Goal: Task Accomplishment & Management: Manage account settings

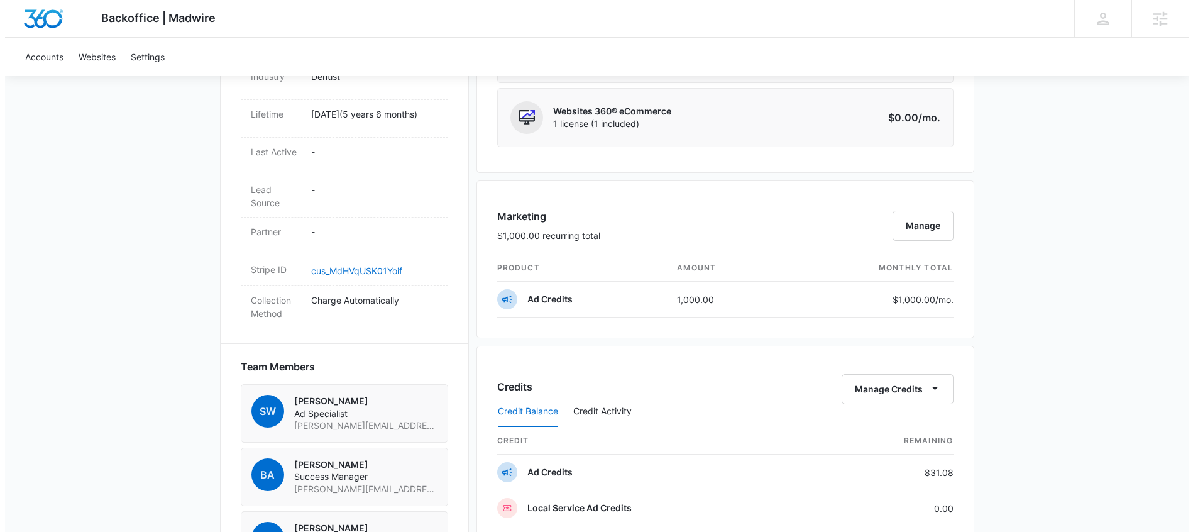
scroll to position [678, 0]
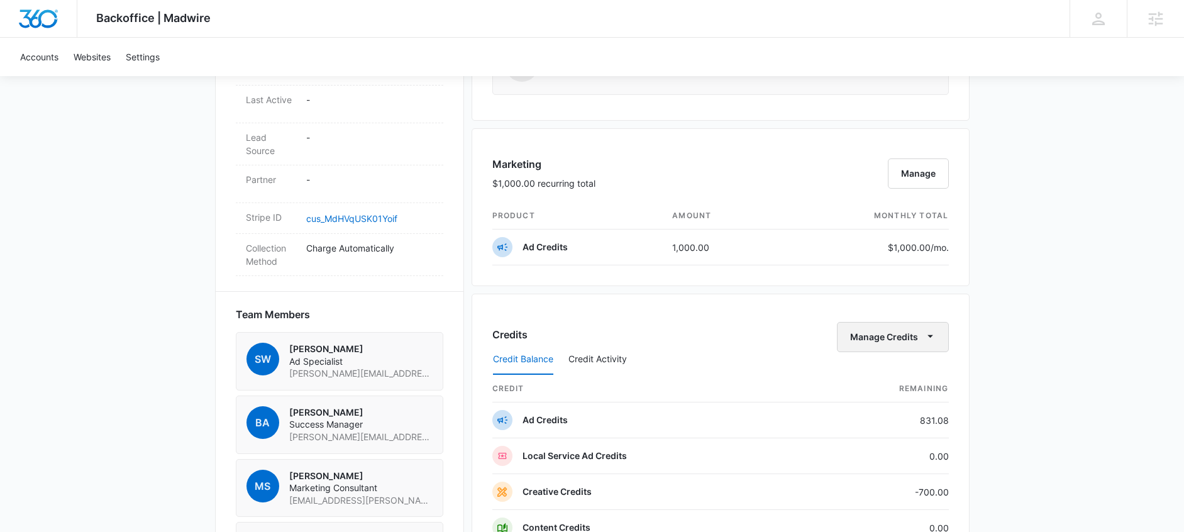
click at [910, 340] on button "Manage Credits" at bounding box center [893, 337] width 112 height 30
click at [886, 379] on div "Transfer Credits" at bounding box center [886, 377] width 66 height 9
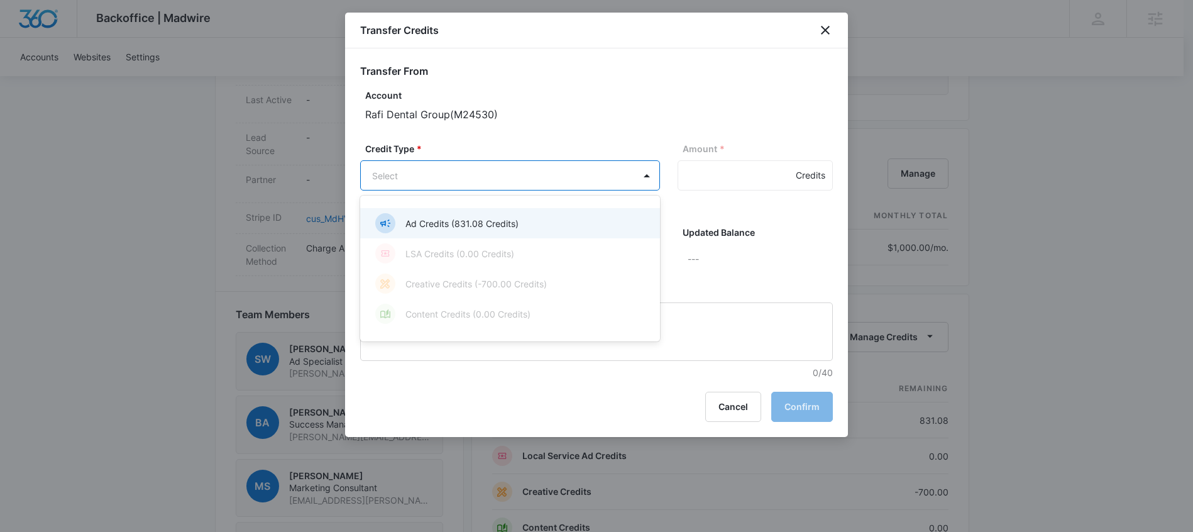
click at [494, 180] on body "Backoffice | Madwire Apps Settings BA Brittany Anderson brittany.anderson@madwi…" at bounding box center [596, 169] width 1193 height 1694
click at [537, 228] on div "Ad Credits (831.08 Credits)" at bounding box center [508, 223] width 267 height 20
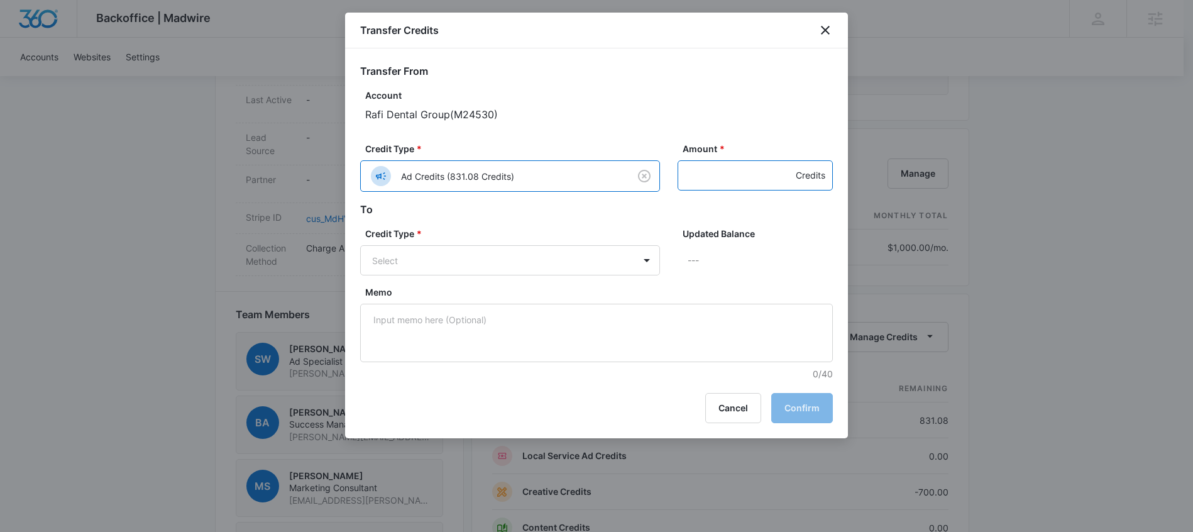
click at [703, 179] on input "Amount *" at bounding box center [755, 175] width 155 height 30
type input "200"
click at [521, 261] on body "Backoffice | Madwire Apps Settings BA Brittany Anderson brittany.anderson@madwi…" at bounding box center [596, 169] width 1193 height 1694
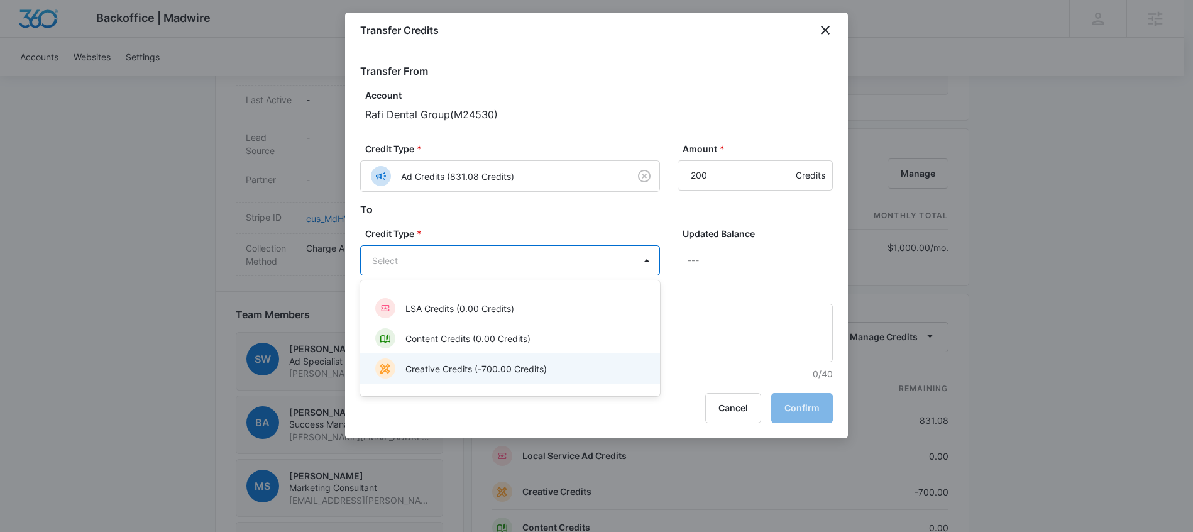
click at [512, 368] on p "Creative Credits (-700.00 Credits)" at bounding box center [476, 368] width 141 height 13
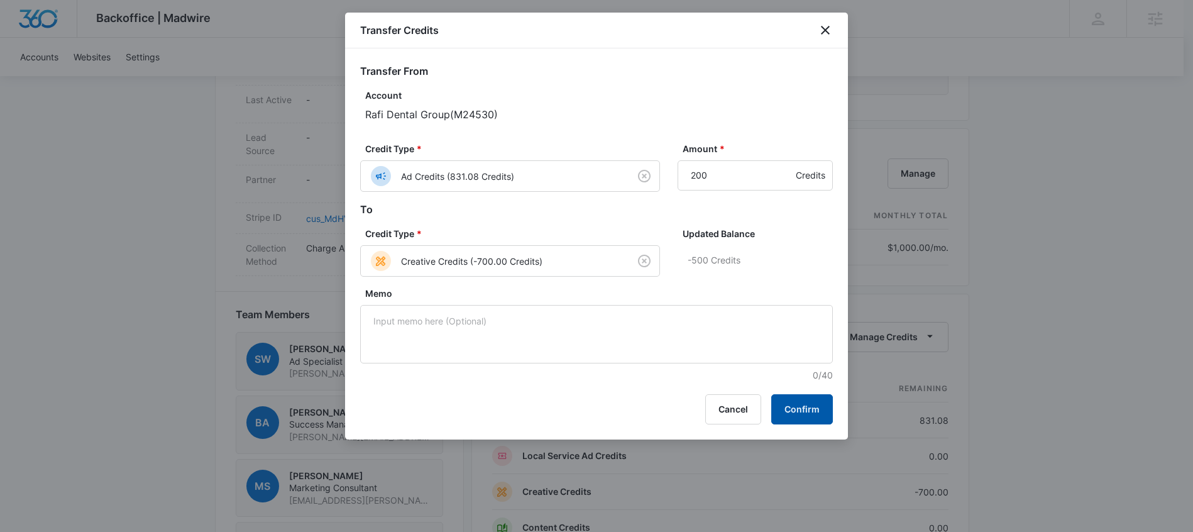
click at [810, 411] on button "Confirm" at bounding box center [802, 409] width 62 height 30
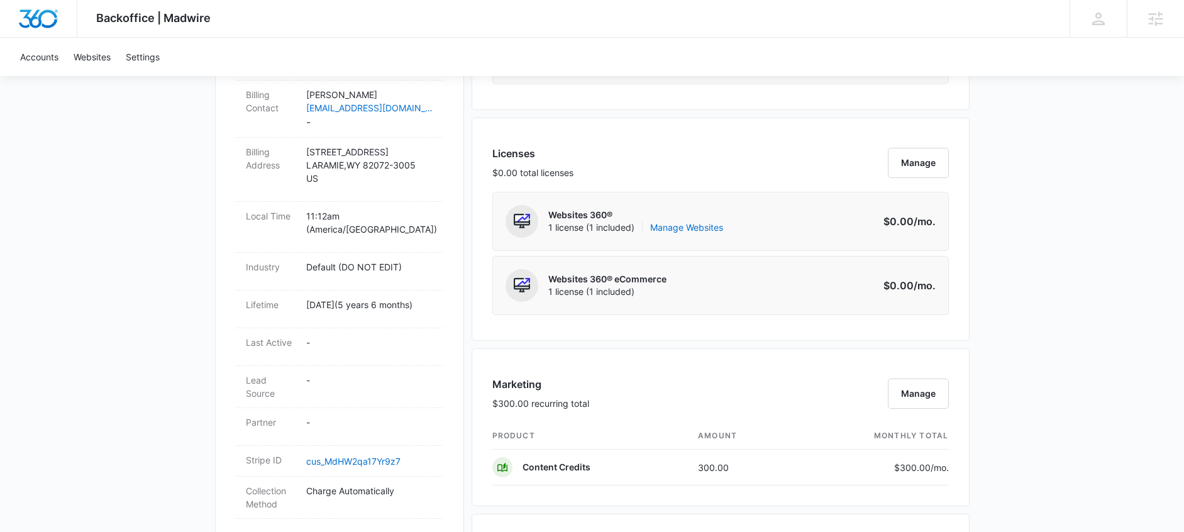
scroll to position [849, 0]
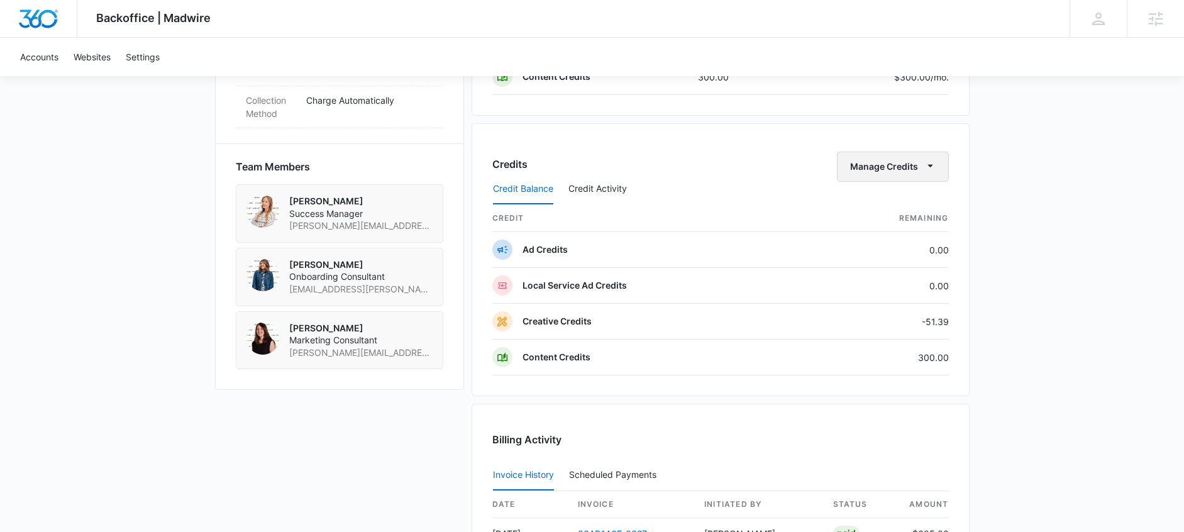
click at [897, 160] on button "Manage Credits" at bounding box center [893, 167] width 112 height 30
click at [895, 202] on div "Transfer Credits" at bounding box center [886, 206] width 66 height 9
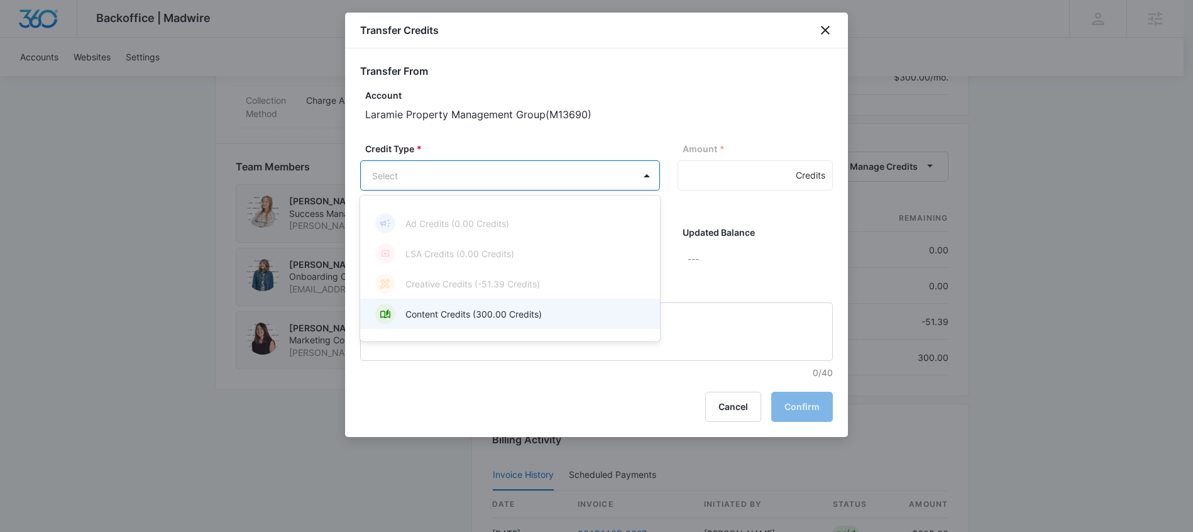
click at [492, 320] on p "Content Credits (300.00 Credits)" at bounding box center [474, 313] width 136 height 13
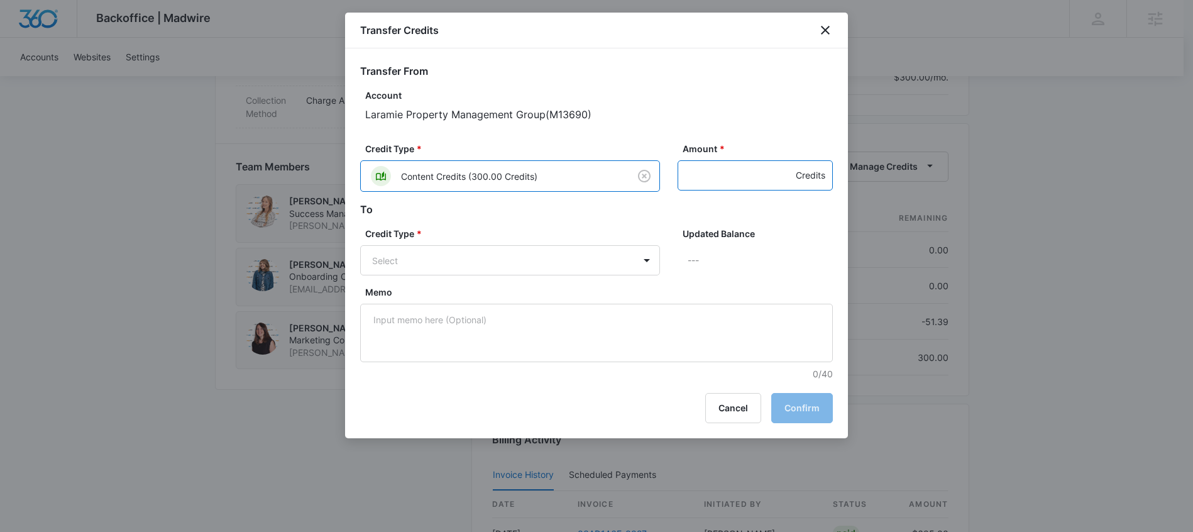
click at [702, 182] on input "Amount *" at bounding box center [755, 175] width 155 height 30
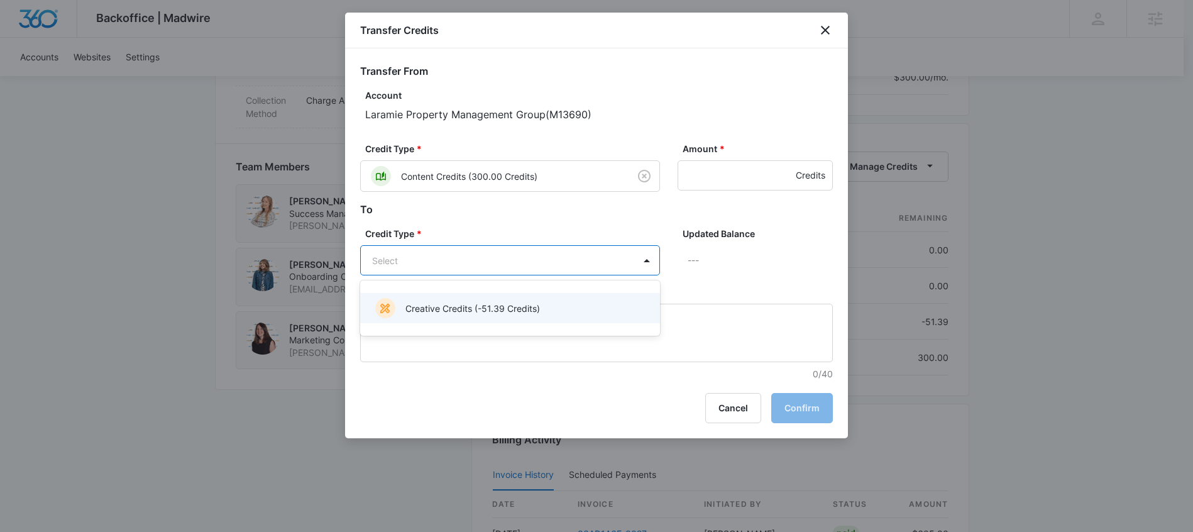
click at [561, 306] on div "Creative Credits (-51.39 Credits)" at bounding box center [508, 308] width 267 height 20
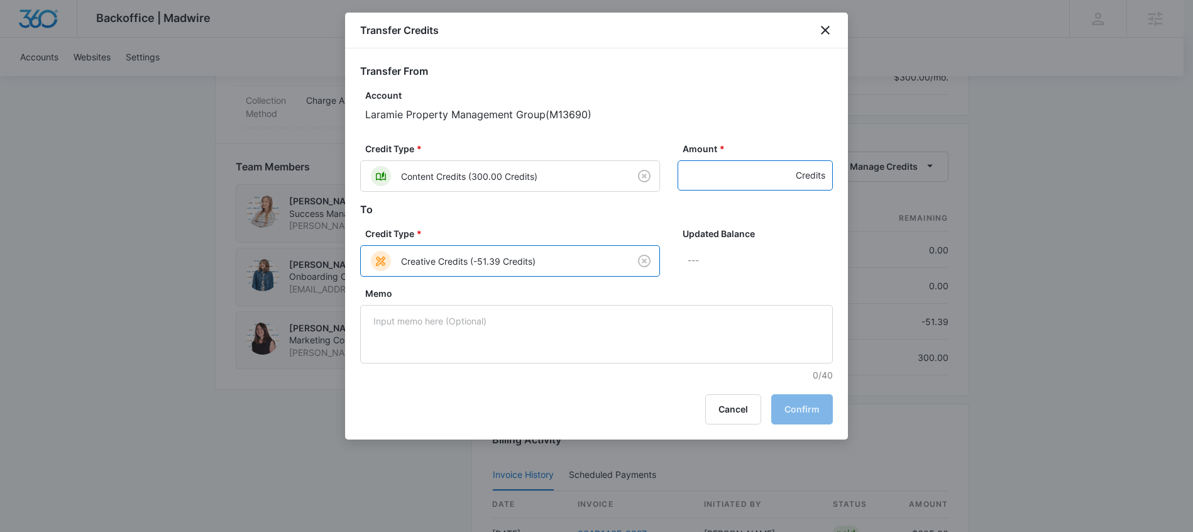
click at [717, 184] on input "Amount *" at bounding box center [755, 175] width 155 height 30
type input "51.39"
click at [804, 411] on button "Confirm" at bounding box center [802, 409] width 62 height 30
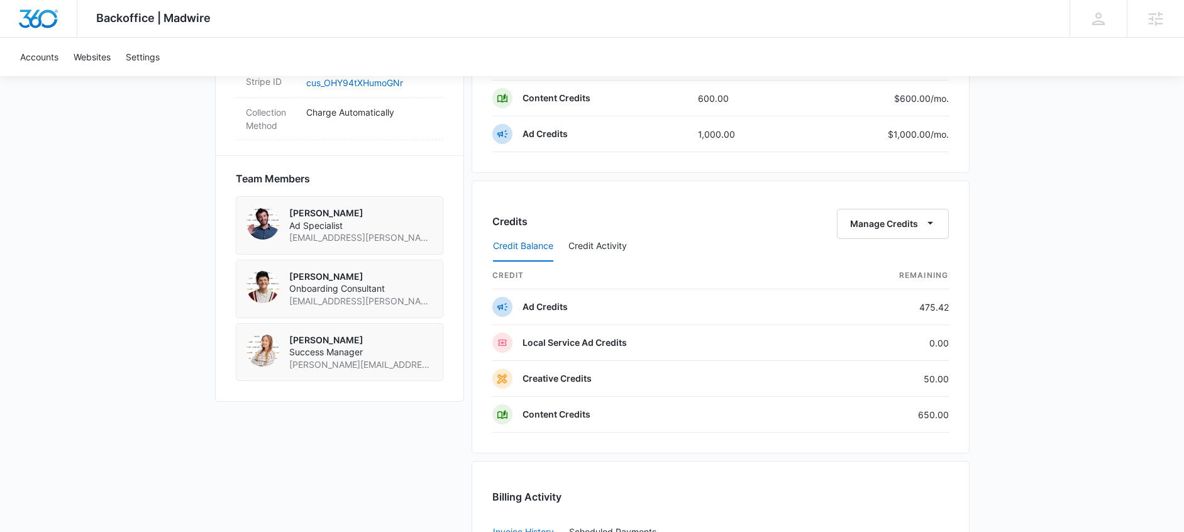
scroll to position [829, 0]
click at [910, 238] on div "Credit Balance Credit Activity" at bounding box center [720, 244] width 456 height 31
click at [915, 222] on button "Manage Credits" at bounding box center [893, 222] width 112 height 30
click at [885, 250] on div "Transfer Credits" at bounding box center [893, 262] width 113 height 40
click at [892, 224] on button "Manage Credits" at bounding box center [893, 222] width 112 height 30
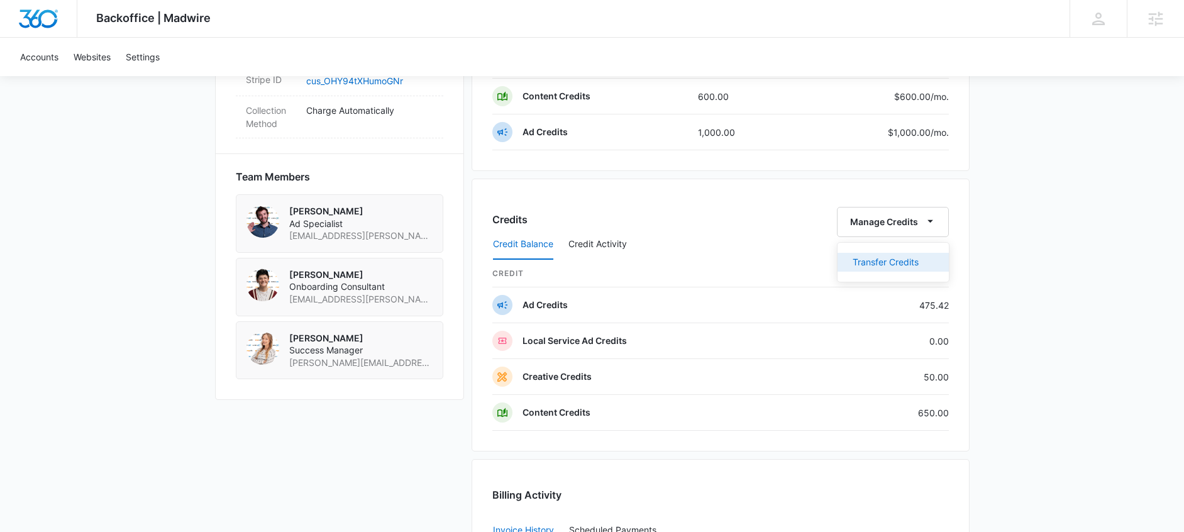
click at [894, 268] on button "Transfer Credits" at bounding box center [893, 262] width 111 height 19
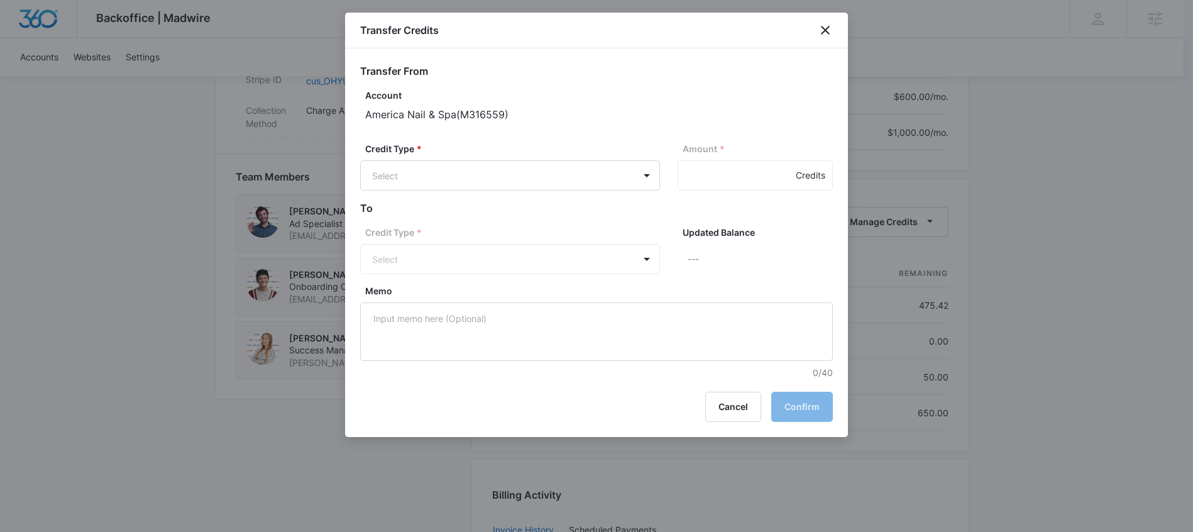
click at [603, 193] on div "Credit Type * Select Amount * Credits" at bounding box center [596, 171] width 473 height 58
click at [600, 181] on body "Backoffice | Madwire Apps Settings BA Brittany Anderson brittany.anderson@madwi…" at bounding box center [596, 36] width 1193 height 1730
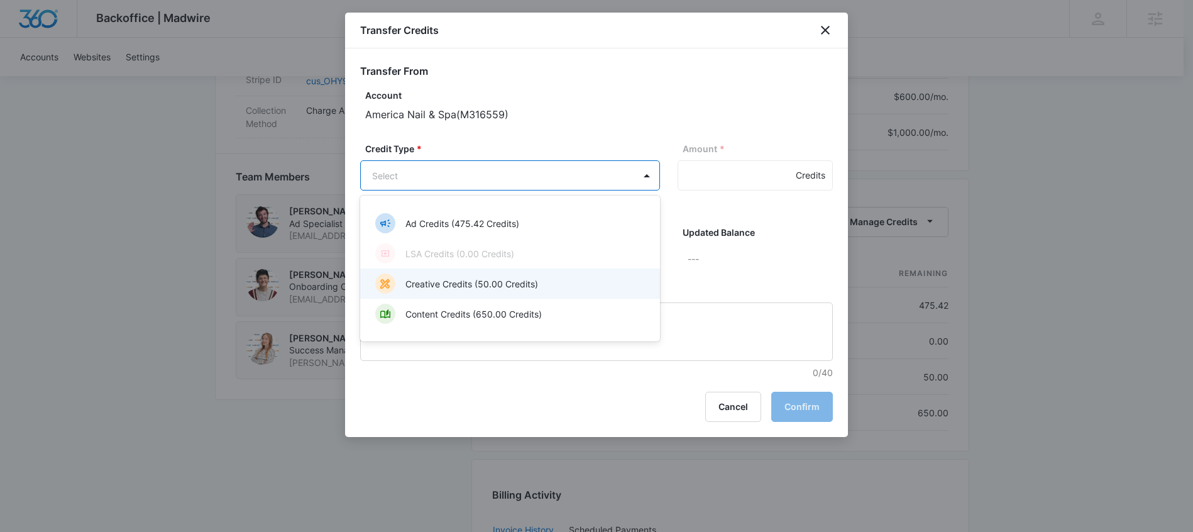
click at [519, 284] on p "Creative Credits (50.00 Credits)" at bounding box center [472, 283] width 133 height 13
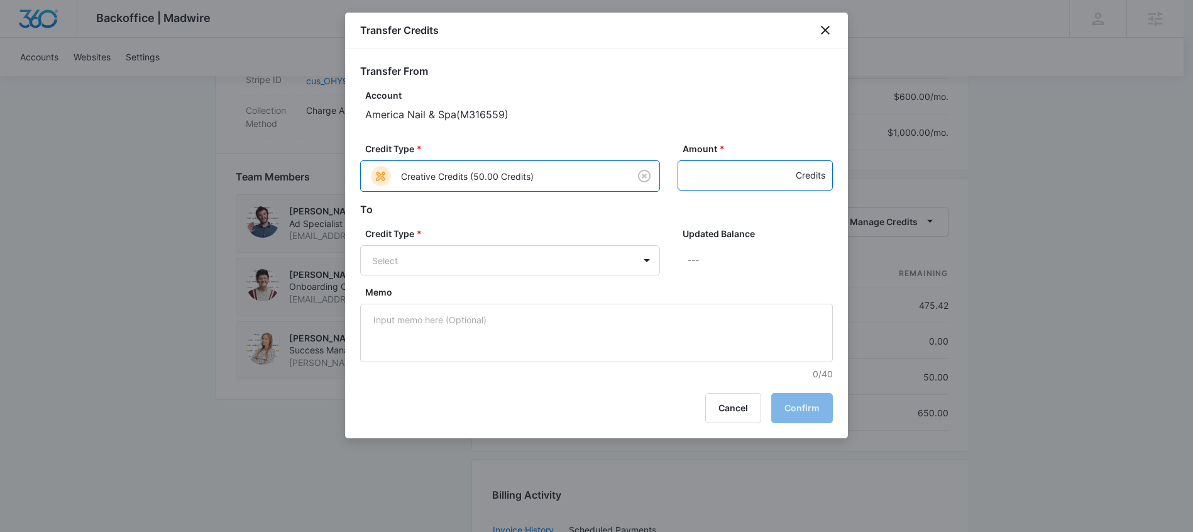
click at [718, 182] on input "Amount *" at bounding box center [755, 175] width 155 height 30
type input "50"
click at [565, 262] on body "Backoffice | Madwire Apps Settings BA Brittany Anderson brittany.anderson@madwi…" at bounding box center [596, 36] width 1193 height 1730
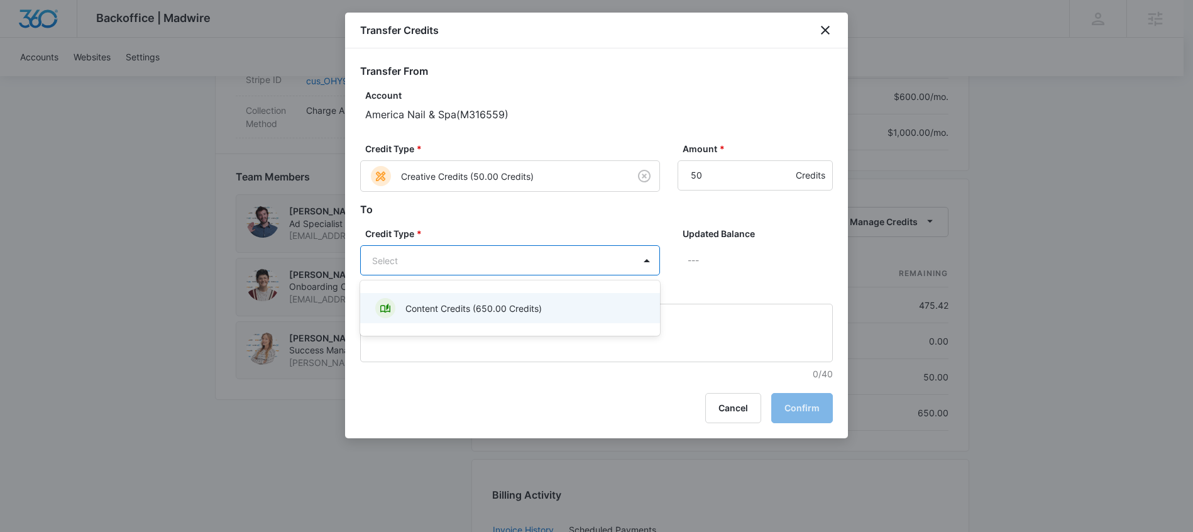
click at [537, 314] on p "Content Credits (650.00 Credits)" at bounding box center [474, 308] width 136 height 13
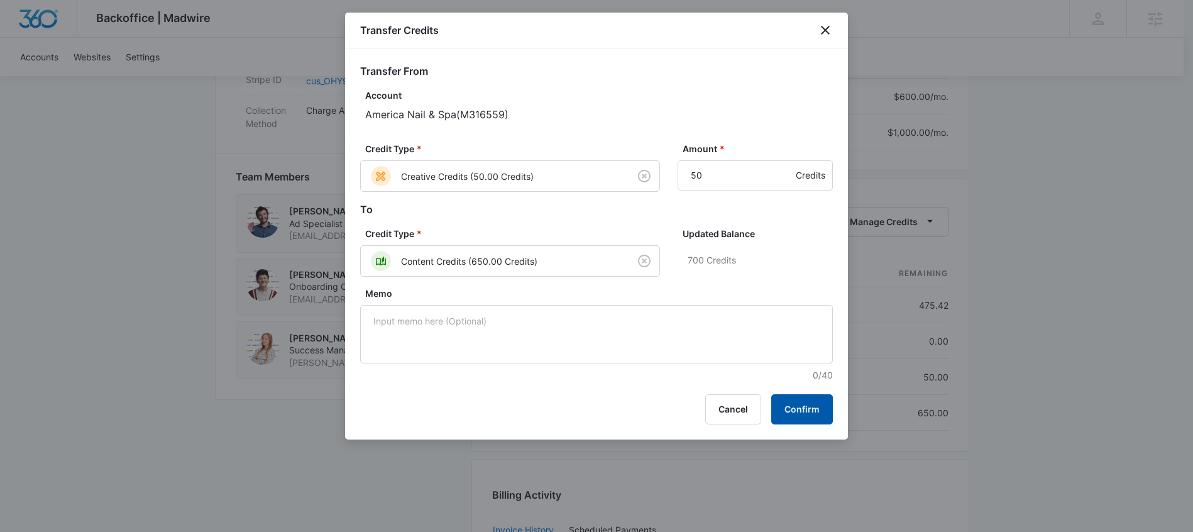
click at [806, 399] on button "Confirm" at bounding box center [802, 409] width 62 height 30
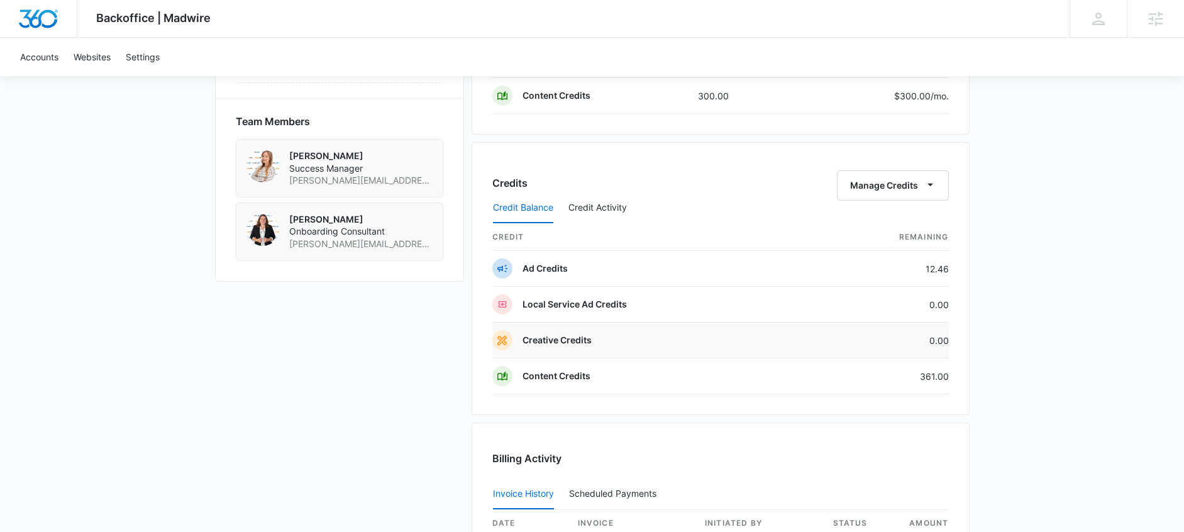
scroll to position [900, 0]
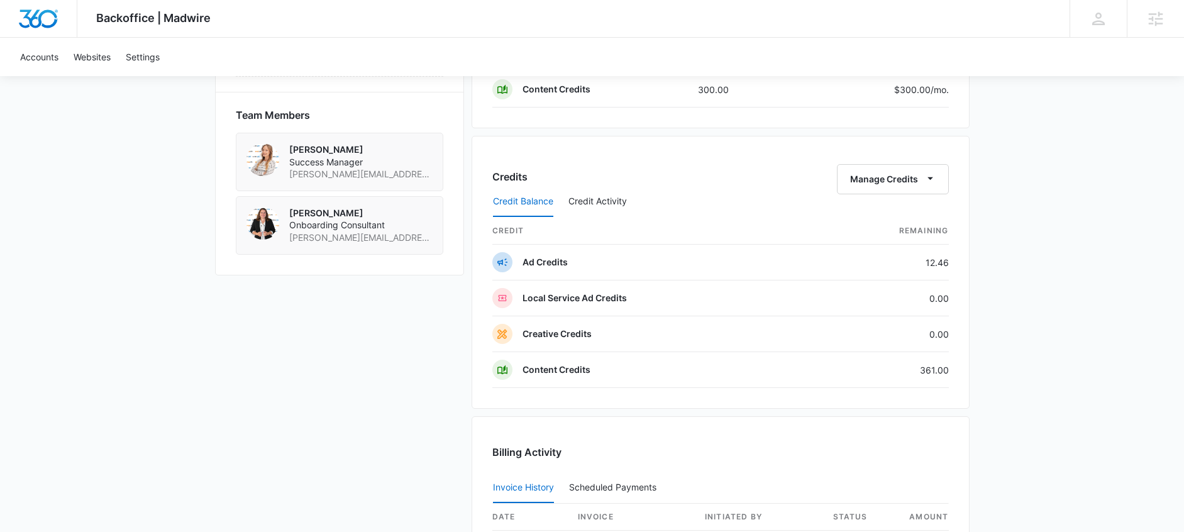
click at [906, 192] on div "Credit Balance Credit Activity" at bounding box center [720, 201] width 456 height 31
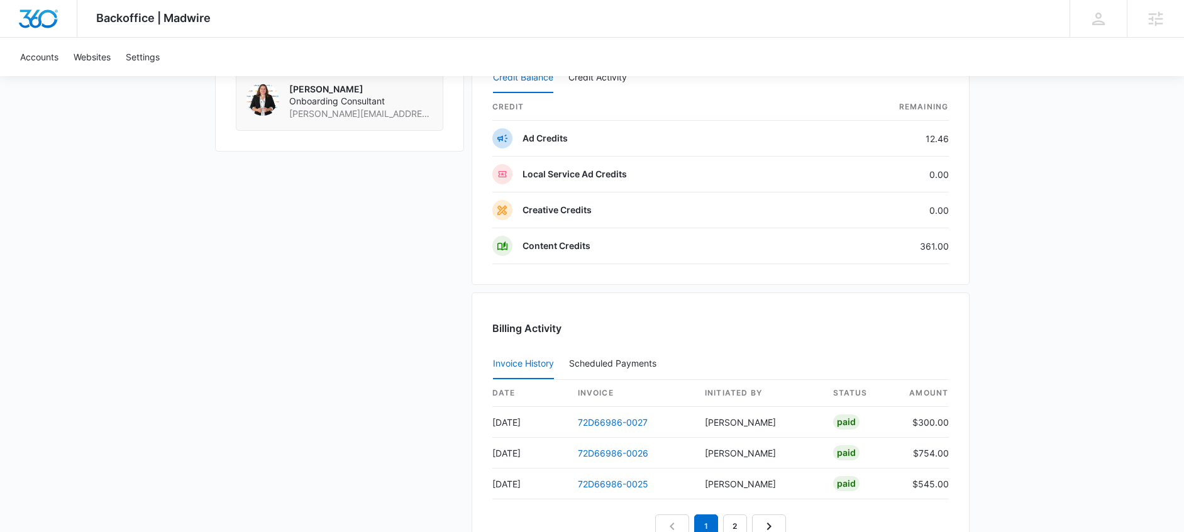
scroll to position [1024, 0]
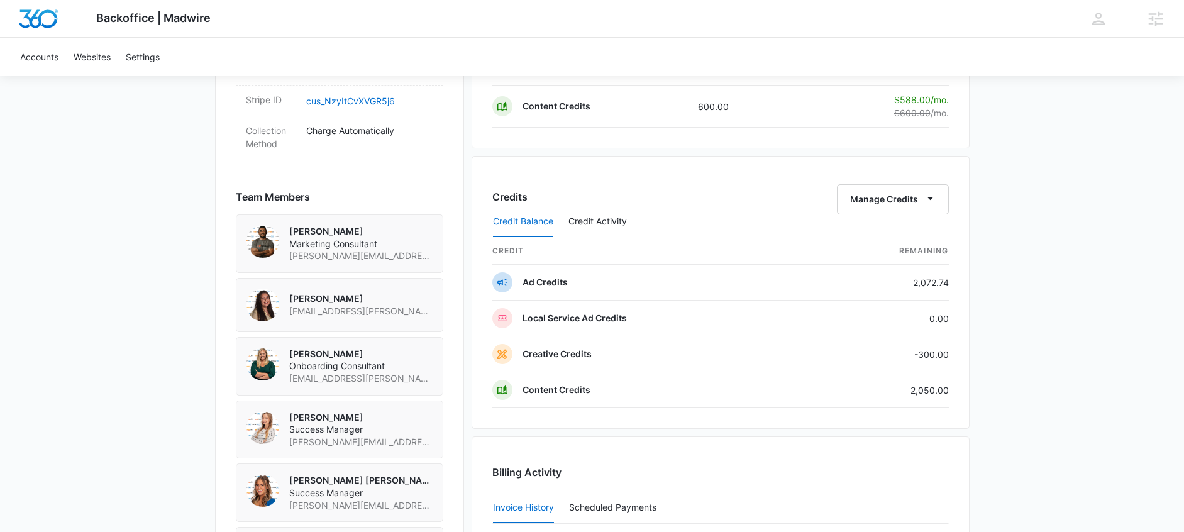
scroll to position [822, 0]
click at [910, 199] on button "Manage Credits" at bounding box center [893, 200] width 112 height 30
click at [893, 237] on div "Transfer Credits" at bounding box center [886, 240] width 66 height 9
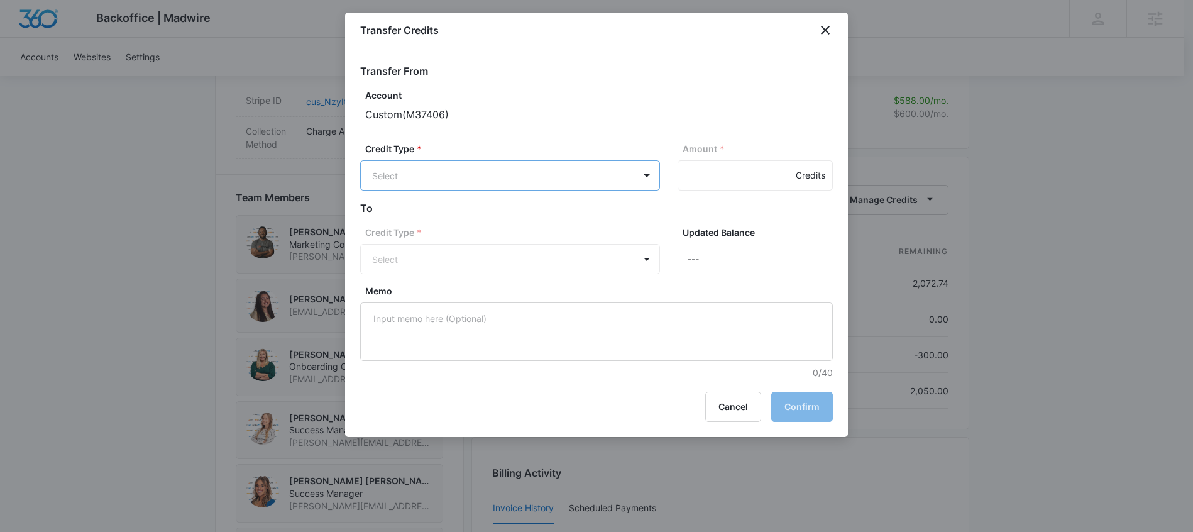
click at [504, 184] on body "Backoffice | Madwire Apps Settings BA Brittany Anderson brittany.anderson@madwi…" at bounding box center [596, 28] width 1193 height 1701
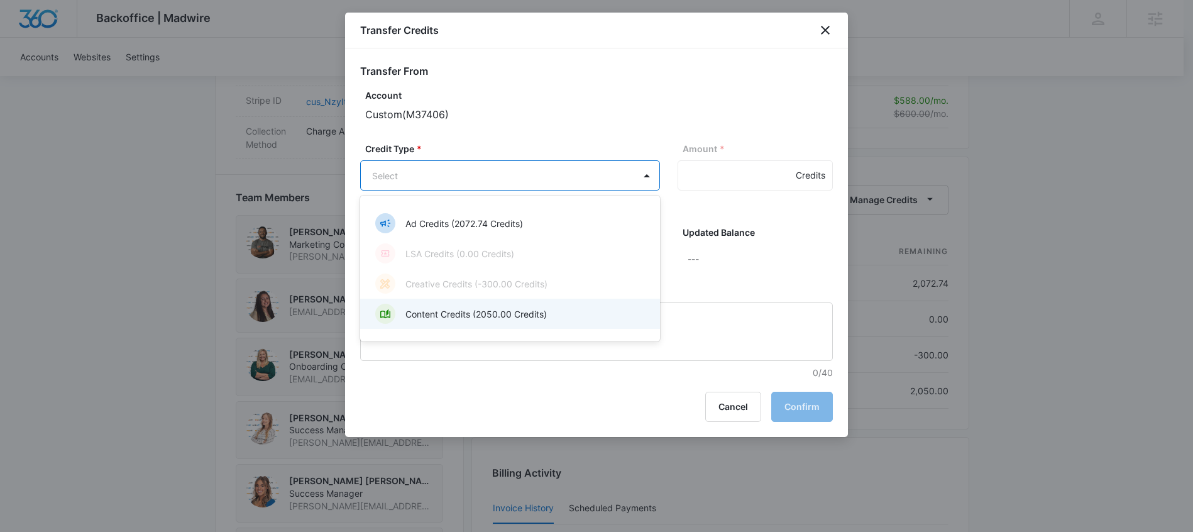
click at [455, 312] on p "Content Credits (2050.00 Credits)" at bounding box center [476, 313] width 141 height 13
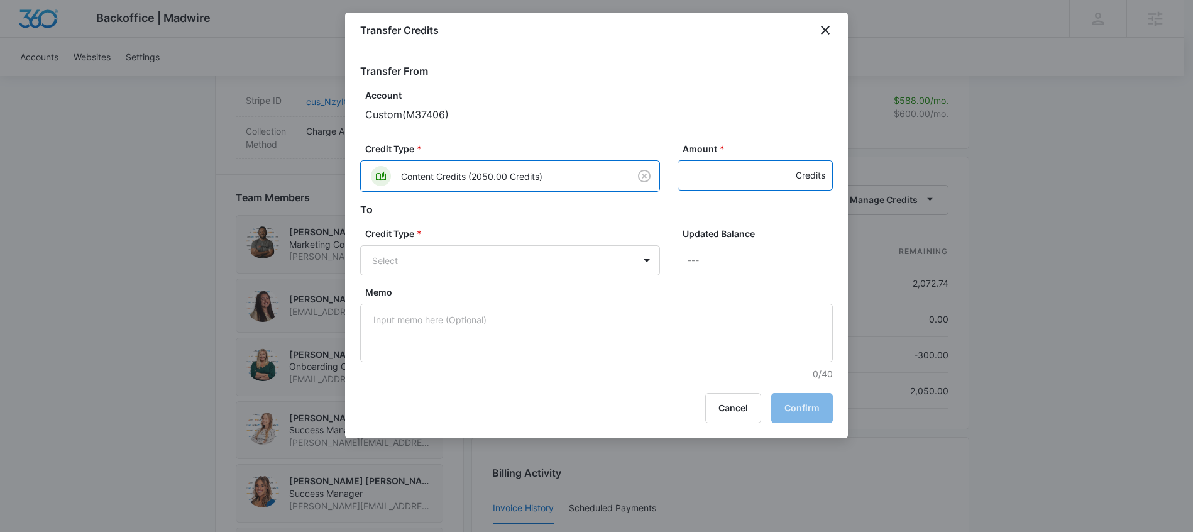
click at [725, 179] on input "Amount *" at bounding box center [755, 175] width 155 height 30
type input "300"
click at [600, 253] on body "Backoffice | Madwire Apps Settings BA Brittany Anderson brittany.anderson@madwi…" at bounding box center [596, 28] width 1193 height 1701
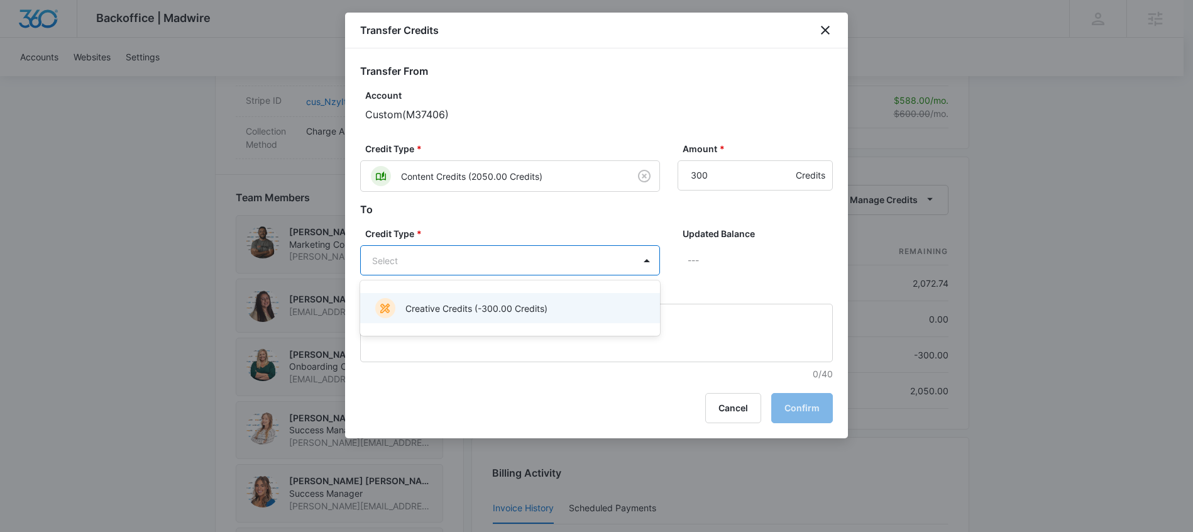
click at [498, 293] on div "Creative Credits (-300.00 Credits)" at bounding box center [510, 308] width 300 height 30
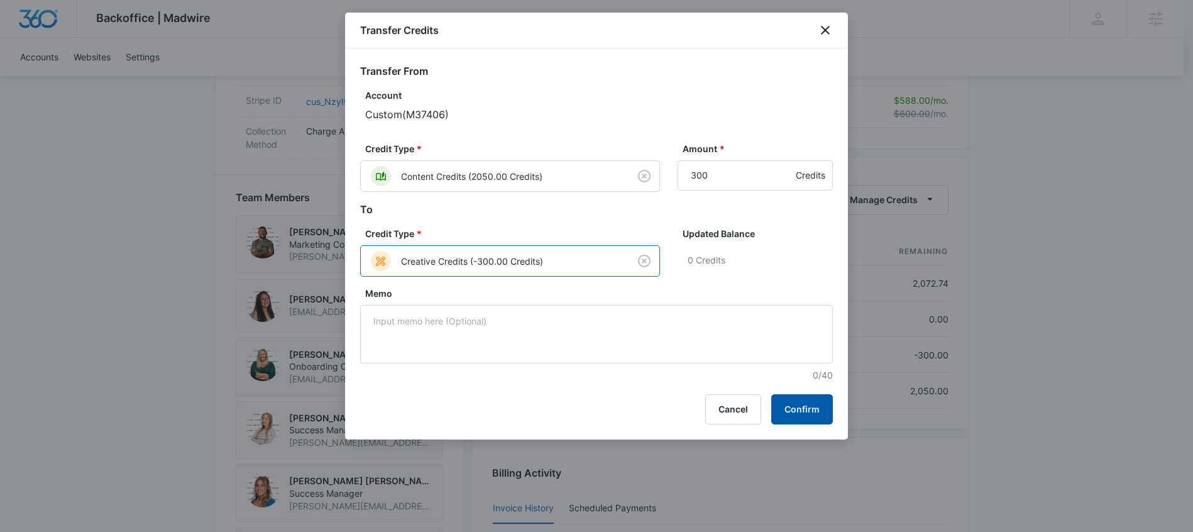
click at [807, 417] on button "Confirm" at bounding box center [802, 409] width 62 height 30
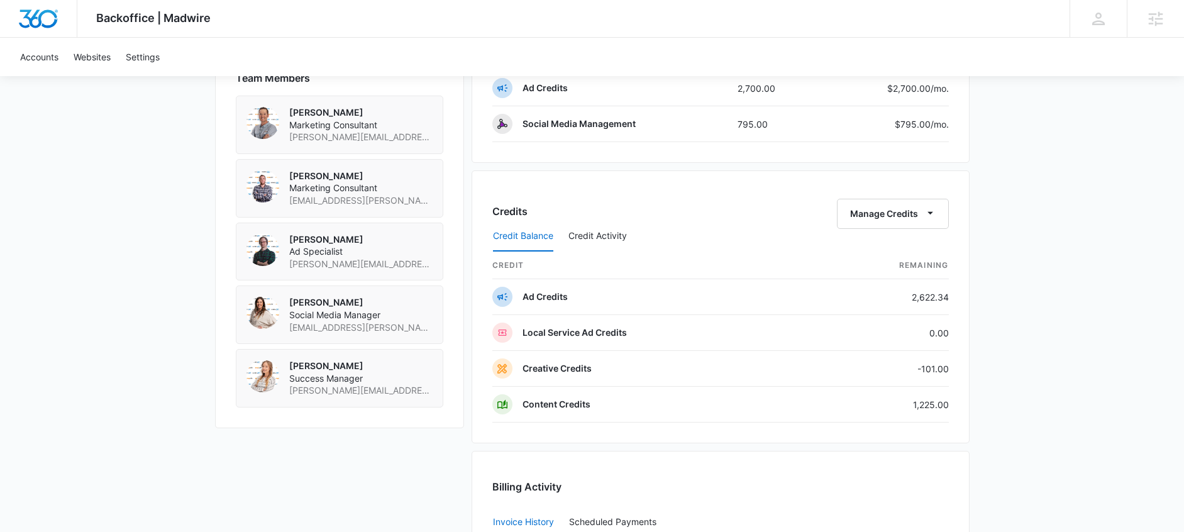
scroll to position [1071, 0]
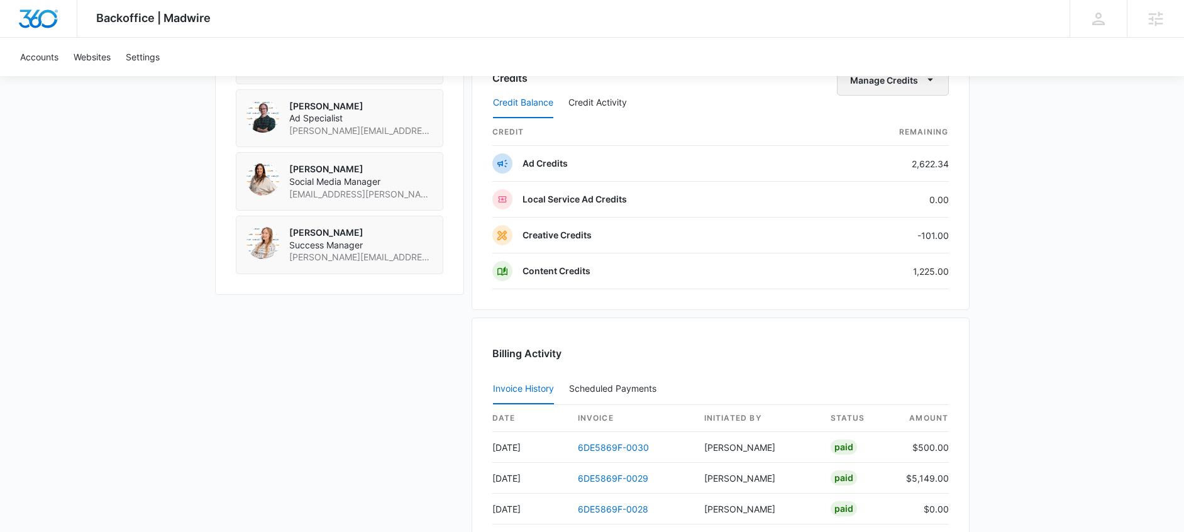
click at [884, 78] on button "Manage Credits" at bounding box center [893, 80] width 112 height 30
click at [862, 111] on button "Transfer Credits" at bounding box center [893, 120] width 111 height 19
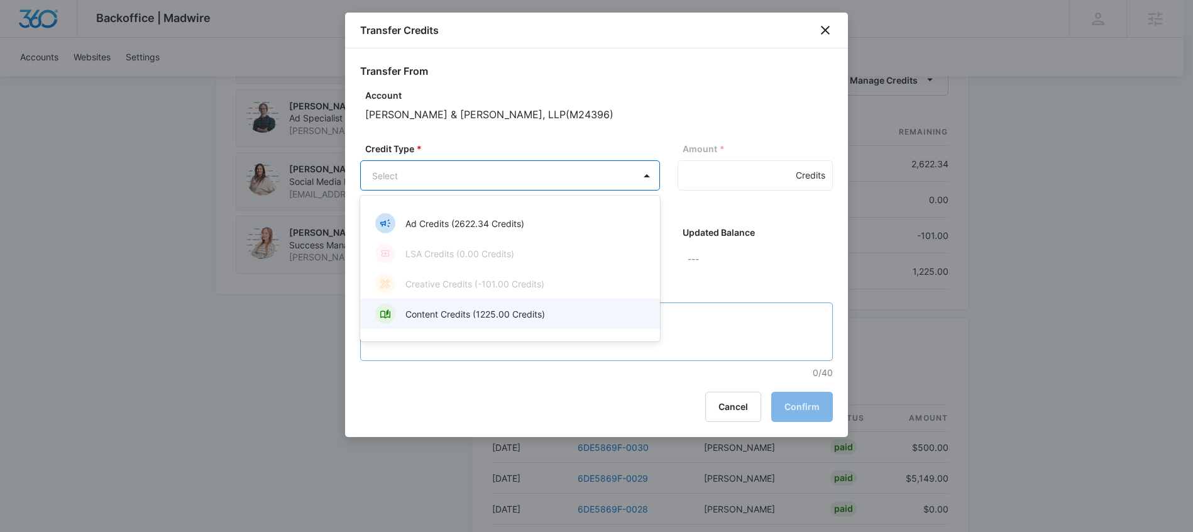
drag, startPoint x: 486, startPoint y: 320, endPoint x: 508, endPoint y: 304, distance: 27.0
click at [486, 320] on p "Content Credits (1225.00 Credits)" at bounding box center [476, 313] width 140 height 13
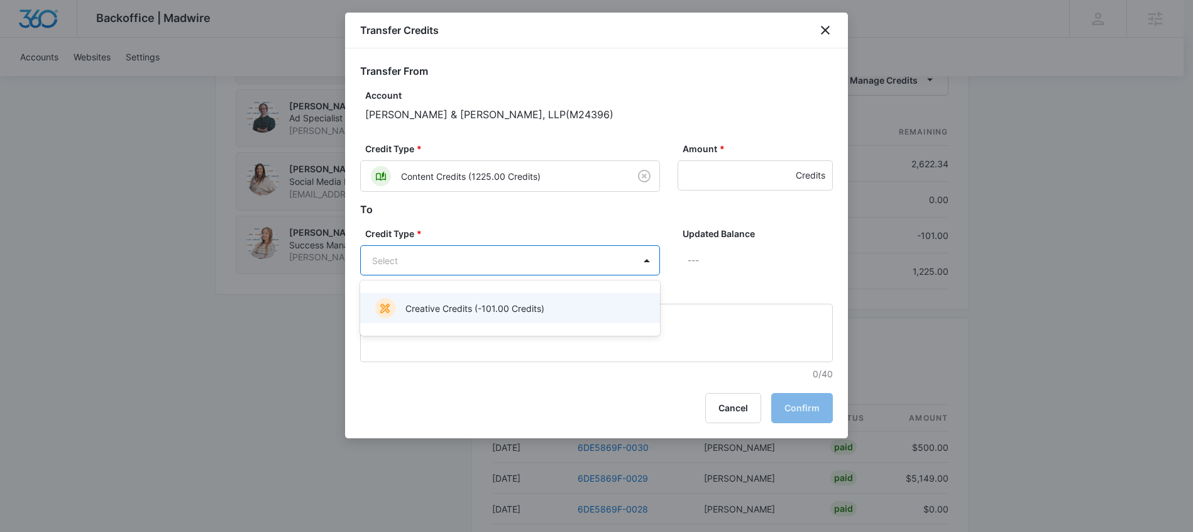
click at [546, 316] on div "Creative Credits (-101.00 Credits)" at bounding box center [508, 308] width 267 height 20
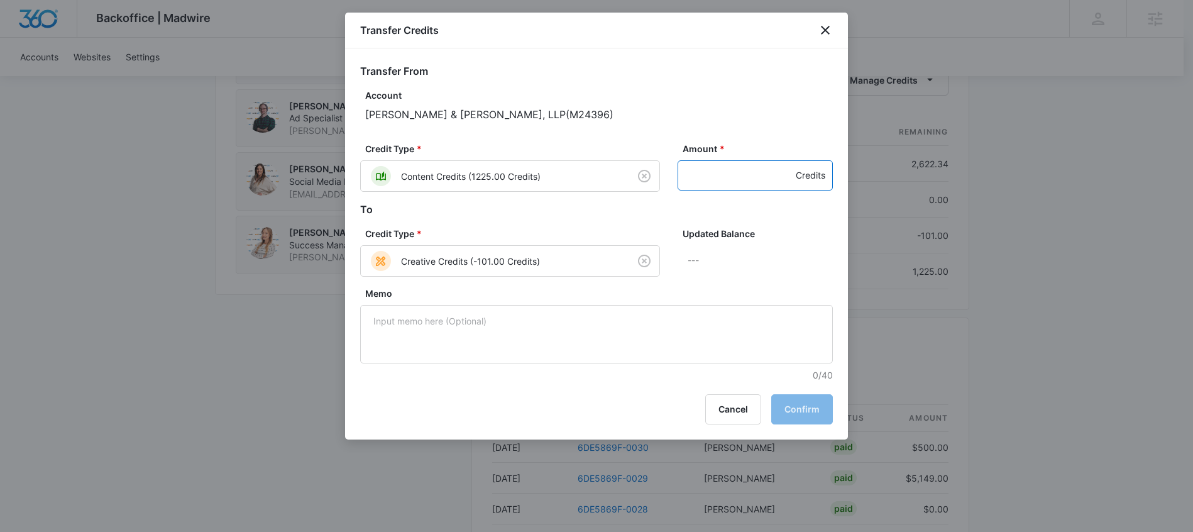
click at [712, 177] on input "Amount *" at bounding box center [755, 175] width 155 height 30
type input "101"
click at [808, 412] on button "Confirm" at bounding box center [802, 409] width 62 height 30
